Goal: Information Seeking & Learning: Learn about a topic

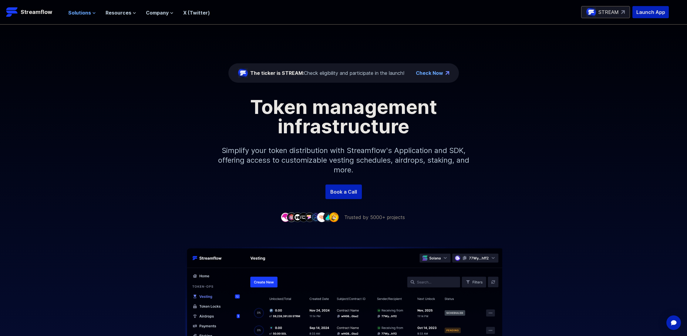
click at [83, 12] on span "Solutions" at bounding box center [79, 12] width 23 height 7
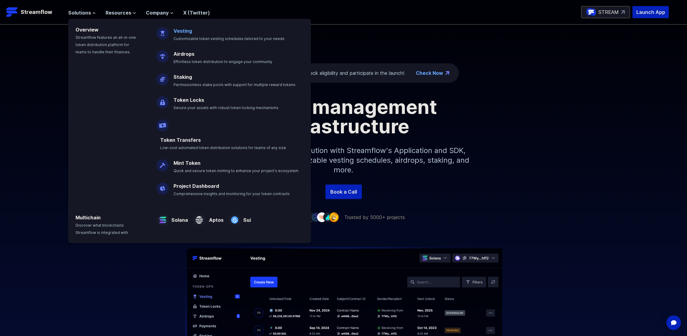
click at [182, 33] on link "Vesting" at bounding box center [182, 31] width 19 height 6
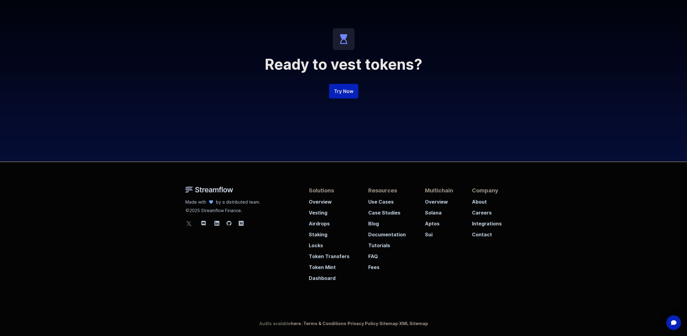
scroll to position [1405, 0]
click at [230, 221] on icon at bounding box center [229, 223] width 5 height 5
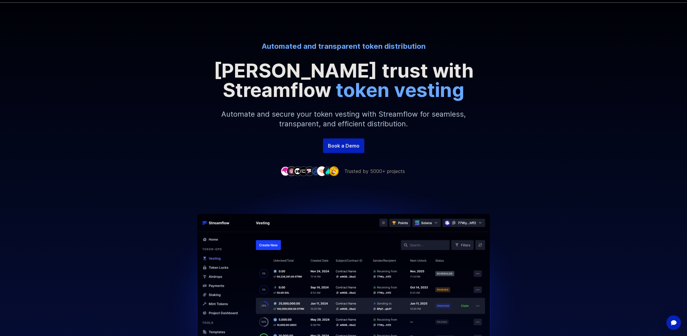
scroll to position [0, 0]
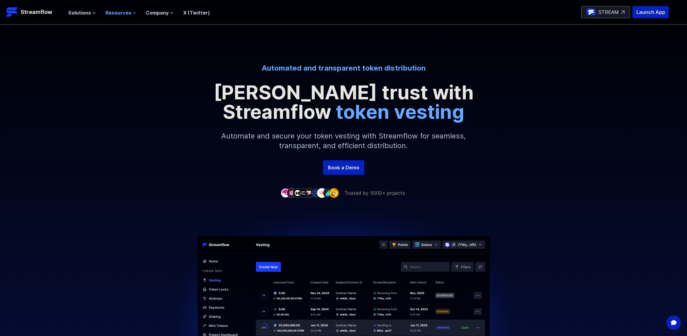
click at [129, 14] on span "Resources" at bounding box center [119, 12] width 26 height 7
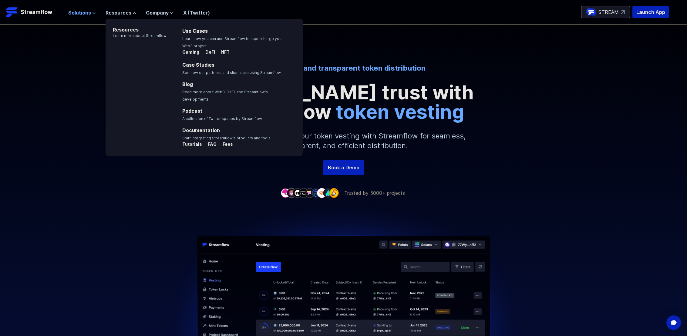
click at [92, 12] on icon at bounding box center [94, 13] width 4 height 4
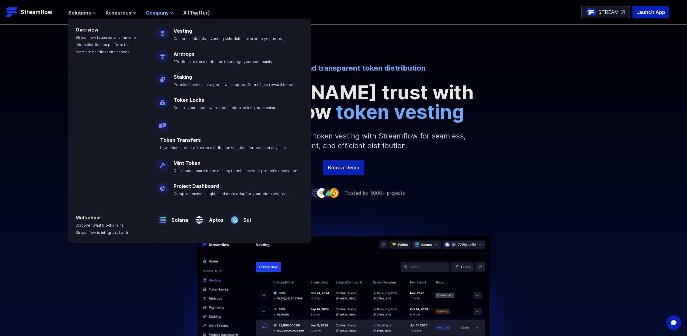
click at [156, 14] on span "Company" at bounding box center [157, 12] width 23 height 7
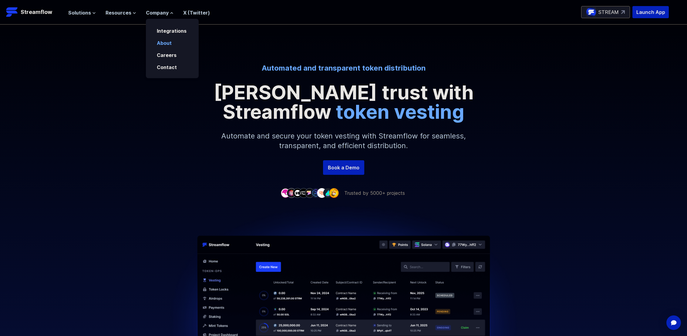
click at [166, 41] on link "About" at bounding box center [164, 43] width 15 height 6
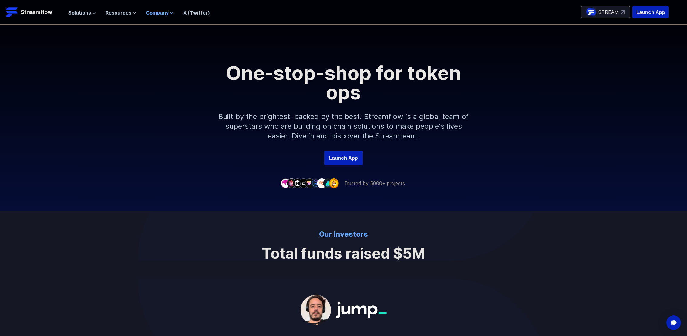
click at [146, 12] on span "Company" at bounding box center [157, 12] width 23 height 7
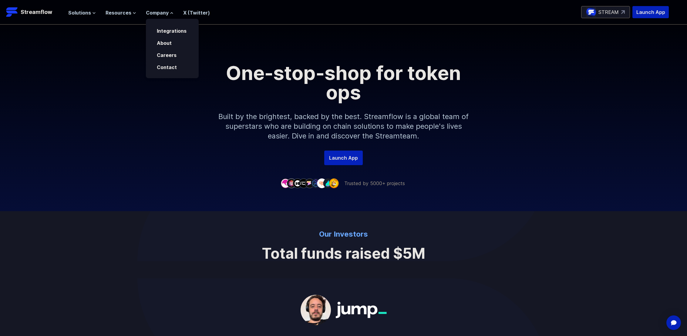
click at [157, 35] on div "About" at bounding box center [172, 41] width 53 height 12
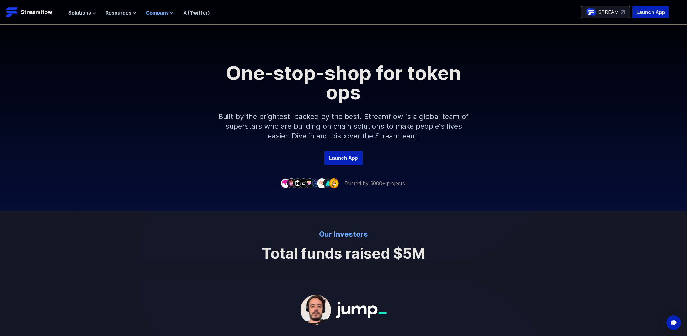
click at [160, 13] on span "Company" at bounding box center [157, 12] width 23 height 7
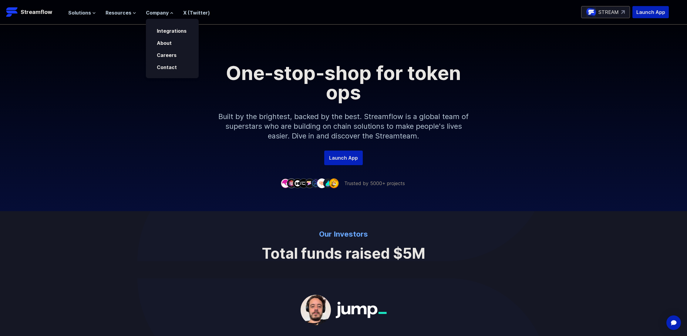
click at [160, 37] on div "About" at bounding box center [172, 41] width 53 height 12
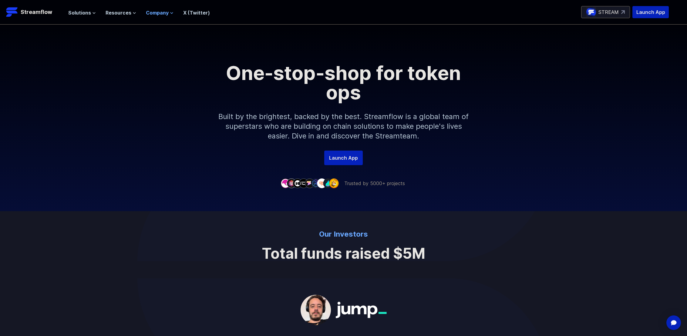
click at [158, 13] on span "Company" at bounding box center [157, 12] width 23 height 7
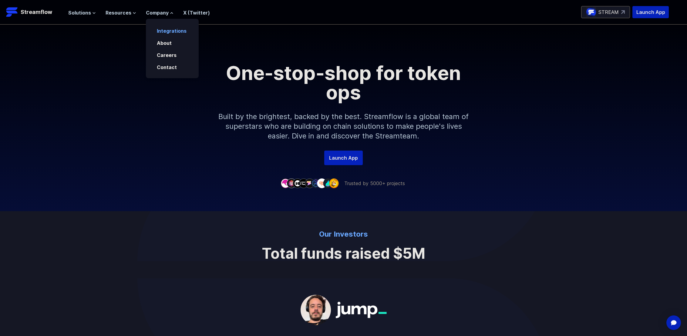
click at [165, 29] on link "Integrations" at bounding box center [172, 31] width 30 height 6
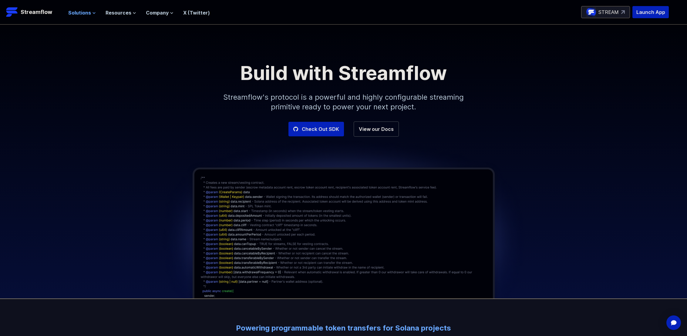
click at [73, 14] on span "Solutions" at bounding box center [79, 12] width 23 height 7
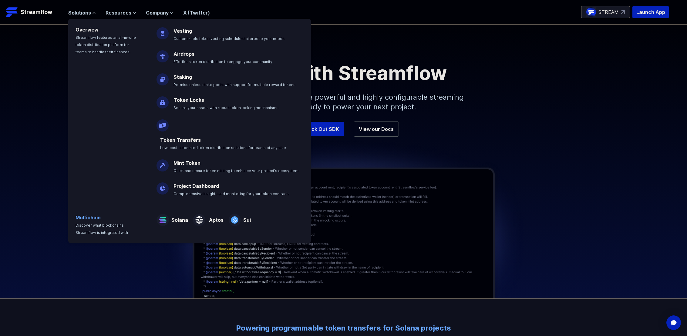
click at [97, 207] on p "Multichain Discover what blockchains Streamflow is integrated with" at bounding box center [108, 221] width 81 height 29
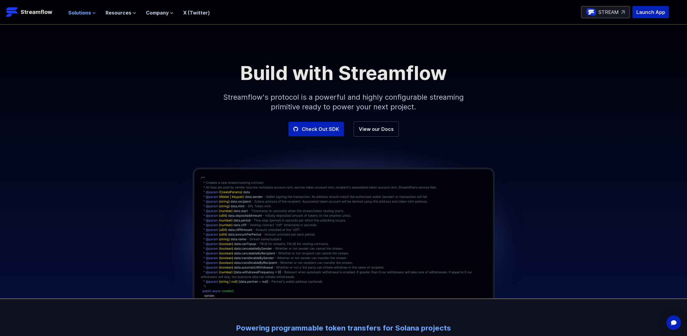
click at [90, 12] on button "Solutions" at bounding box center [82, 12] width 28 height 7
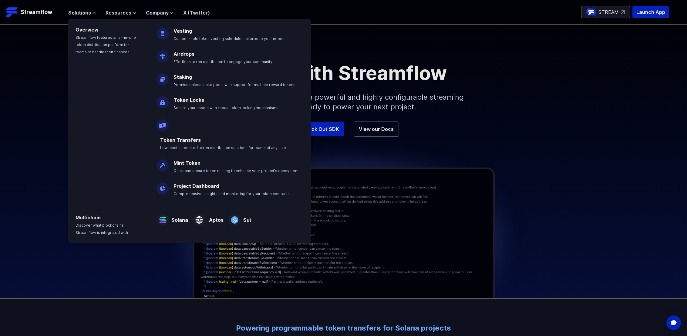
click at [56, 49] on div "Build with Streamflow Streamflow's protocol is a powerful and highly configurab…" at bounding box center [343, 73] width 687 height 97
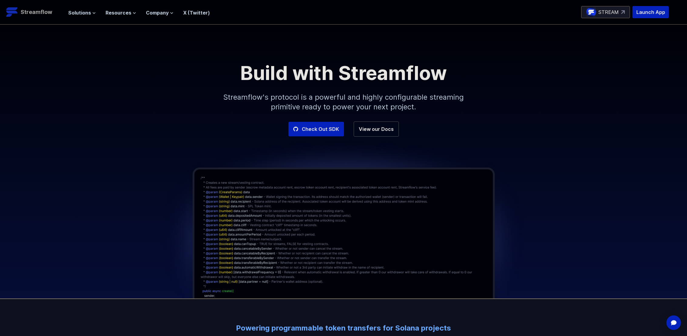
click at [21, 12] on p "Streamflow" at bounding box center [37, 12] width 32 height 8
